Goal: Information Seeking & Learning: Learn about a topic

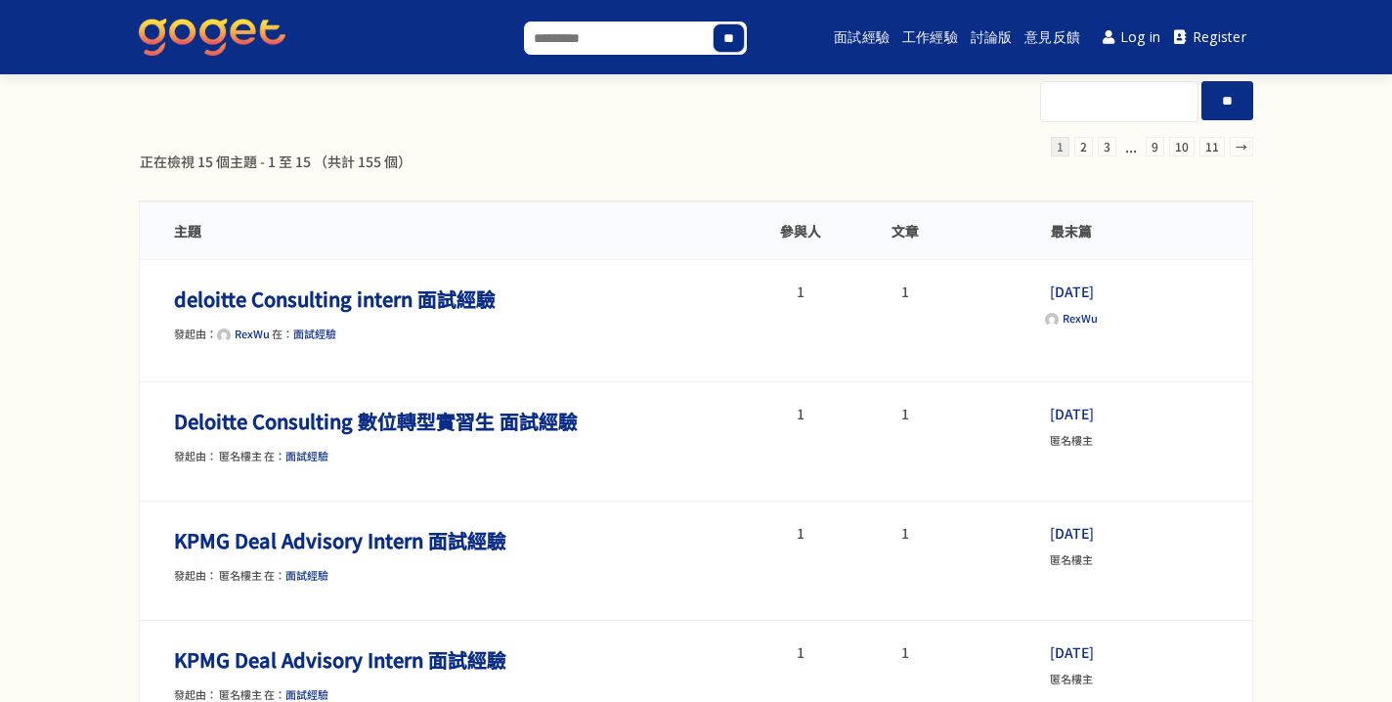
scroll to position [8, 0]
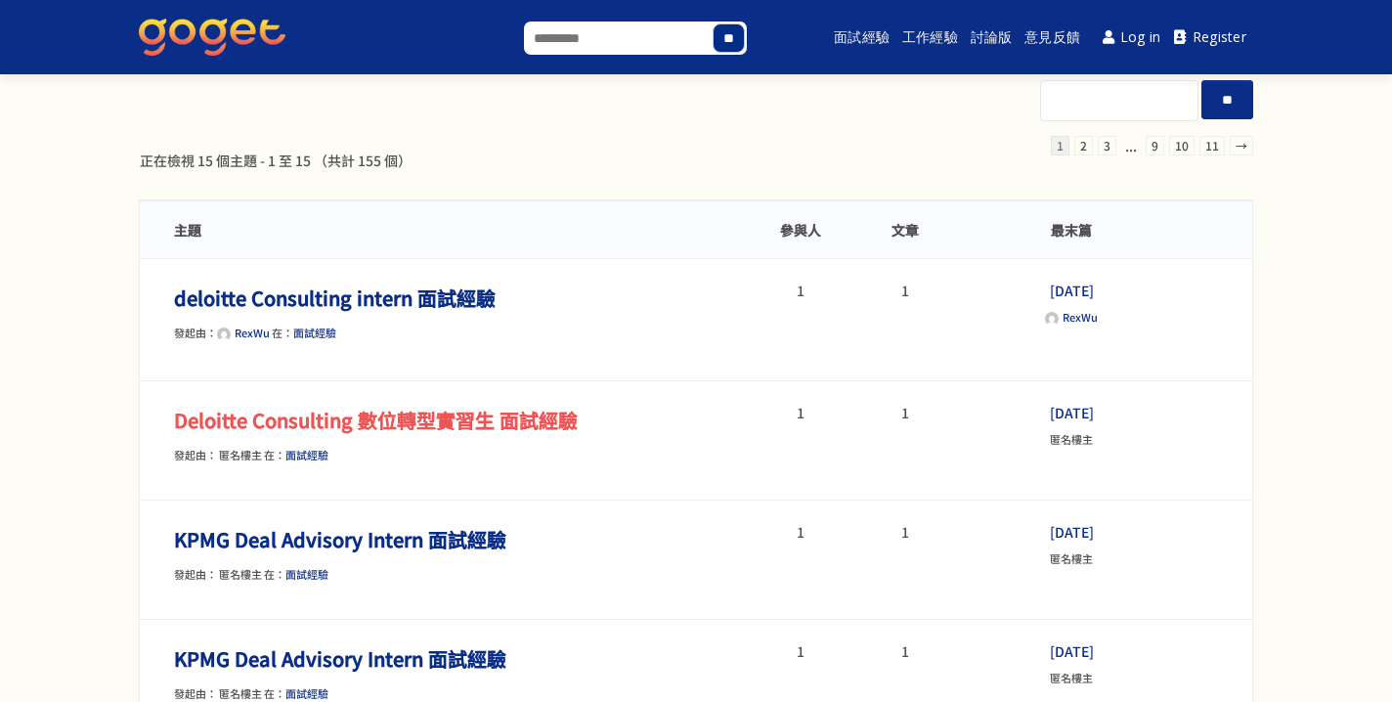
click at [526, 424] on link "Deloitte Consulting 數位轉型實習生 面試經驗" at bounding box center [376, 420] width 404 height 28
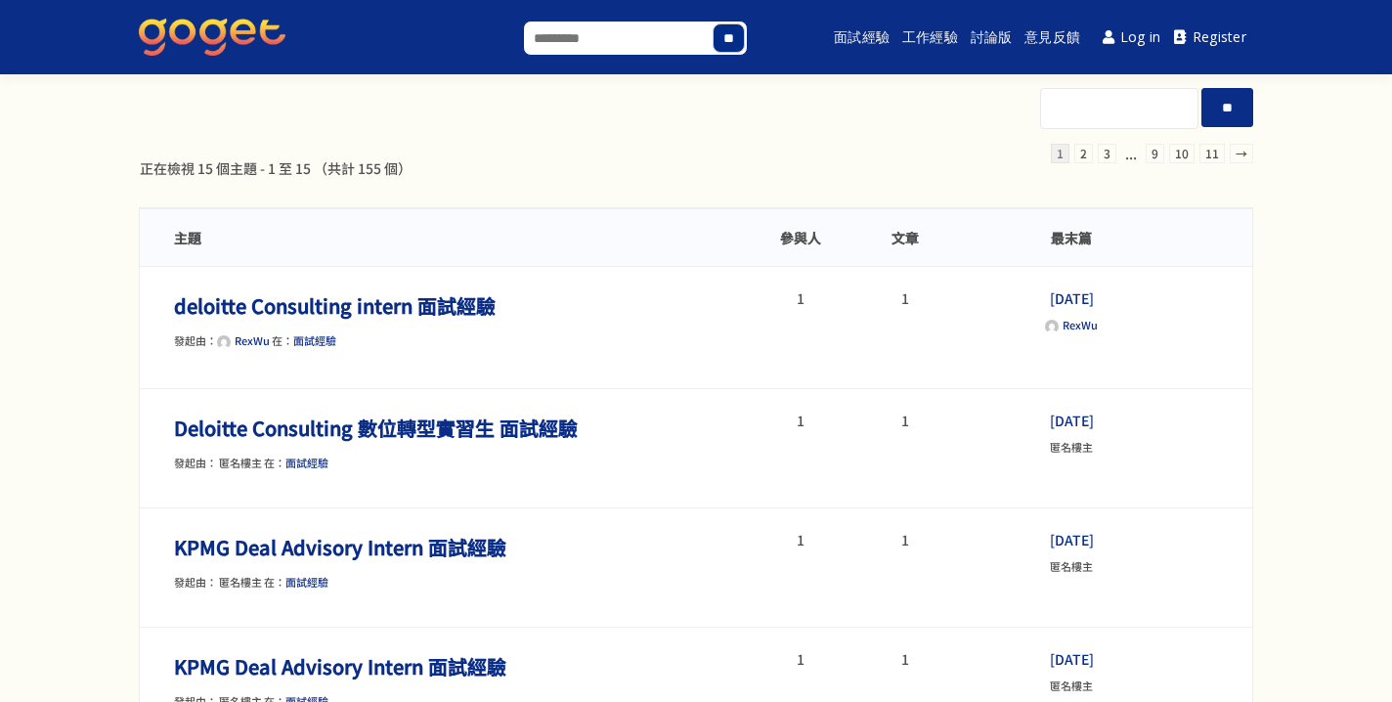
scroll to position [0, 0]
click at [1149, 41] on link "Log in" at bounding box center [1132, 38] width 72 height 44
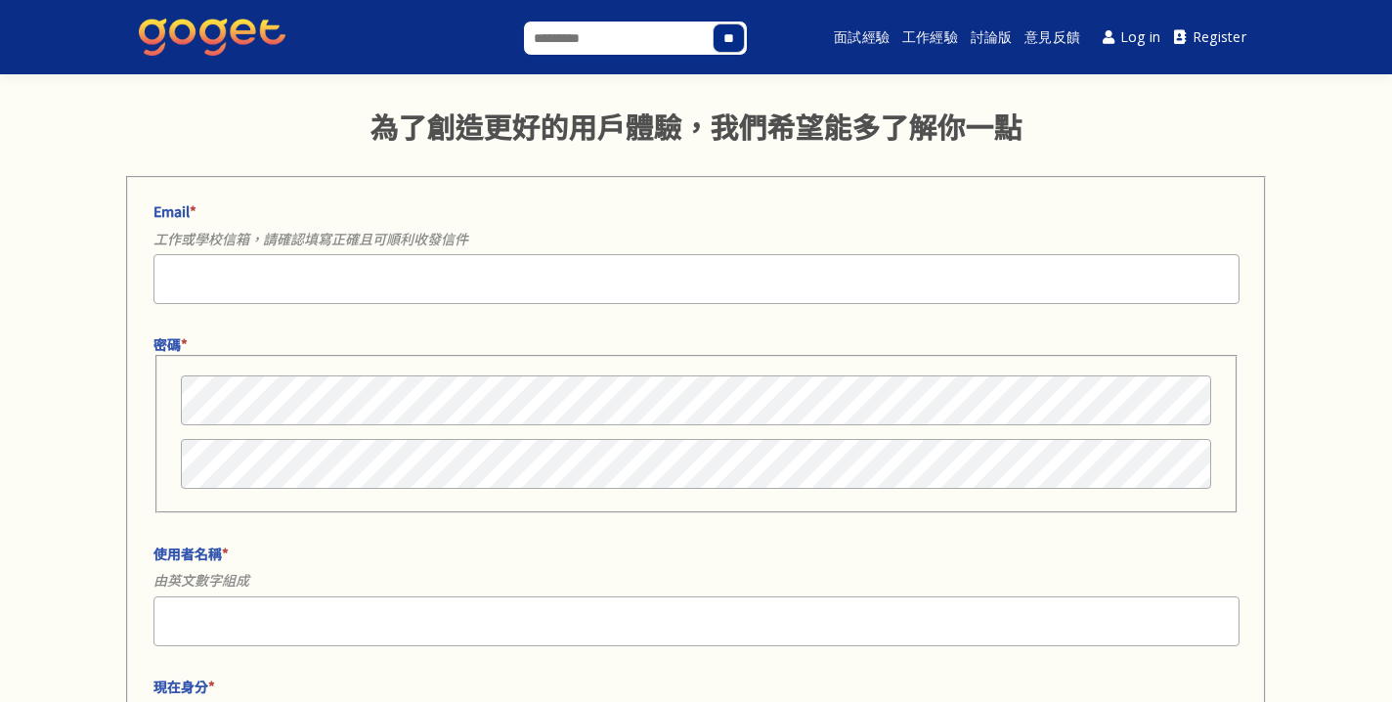
select select
click at [710, 268] on input "Email *" at bounding box center [697, 279] width 1086 height 50
